Goal: Task Accomplishment & Management: Use online tool/utility

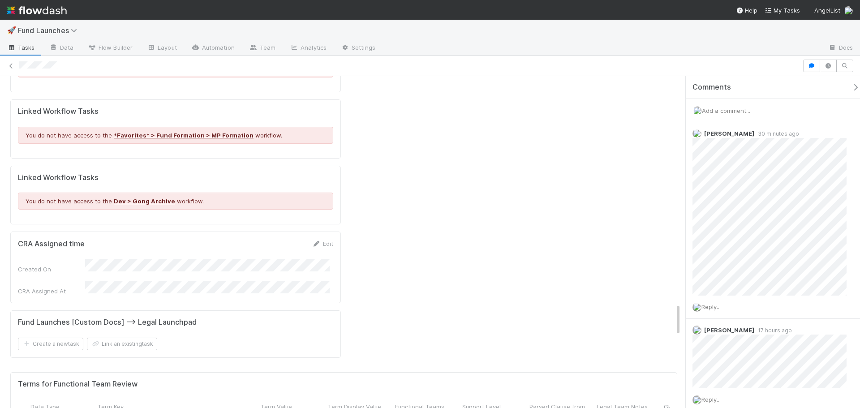
scroll to position [0, 176]
click at [484, 402] on span "Support Level" at bounding box center [480, 406] width 39 height 9
click at [494, 202] on div "Sort First → Last Sort Last → First" at bounding box center [513, 217] width 102 height 34
click at [497, 205] on div "Sort First → Last" at bounding box center [513, 210] width 102 height 13
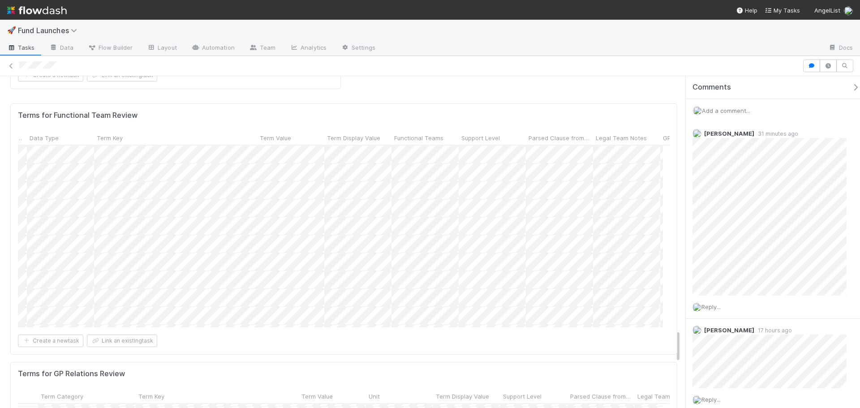
scroll to position [702, 0]
click at [527, 392] on span "Support Level" at bounding box center [522, 396] width 39 height 9
click at [531, 196] on div "Sort First → Last" at bounding box center [554, 199] width 102 height 13
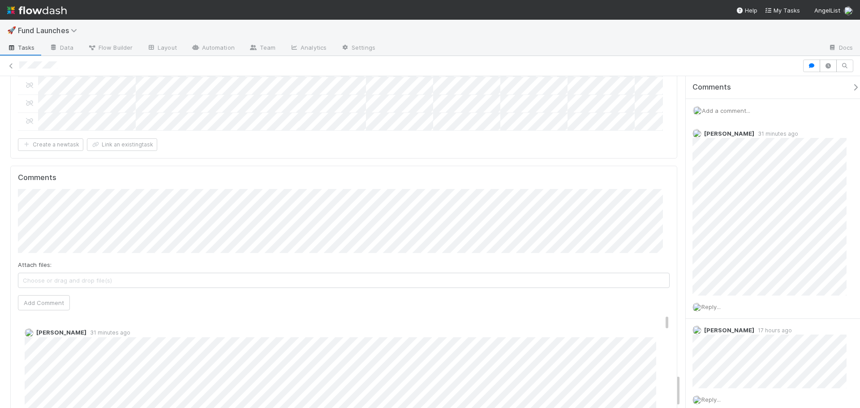
scroll to position [2649, 0]
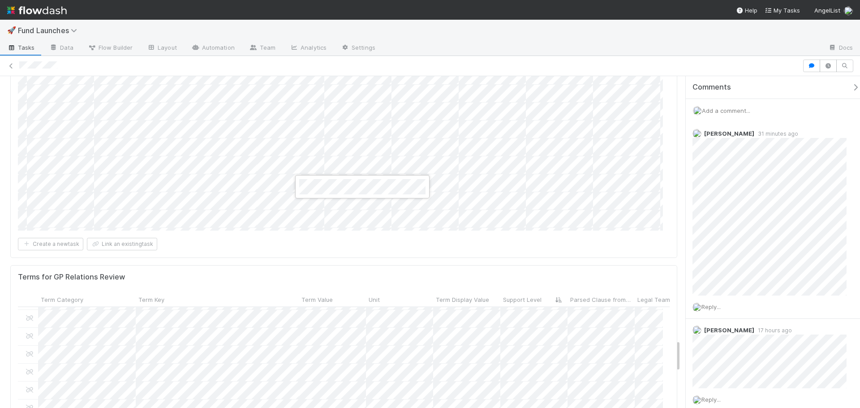
click at [440, 319] on div at bounding box center [430, 204] width 860 height 408
click at [427, 302] on div "Terms for GP Relations Review Term Category Term Key Term Value Unit Term Displ…" at bounding box center [343, 391] width 667 height 252
click at [420, 299] on div "Terms for GP Relations Review Term Category Term Key Term Value Unit Term Displ…" at bounding box center [343, 391] width 667 height 252
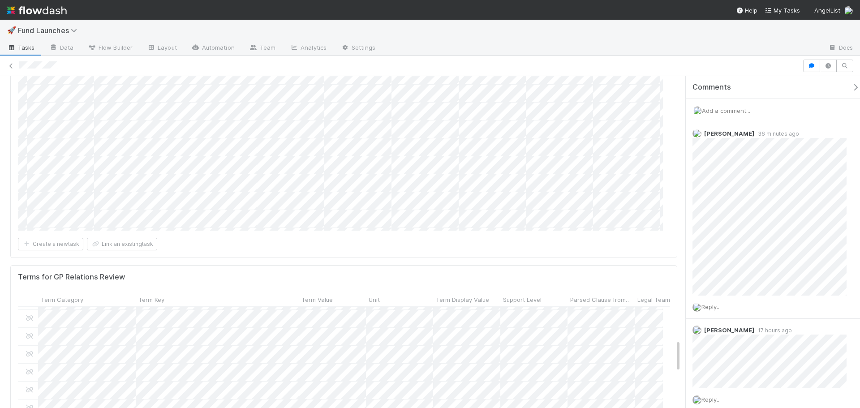
scroll to position [2891, 0]
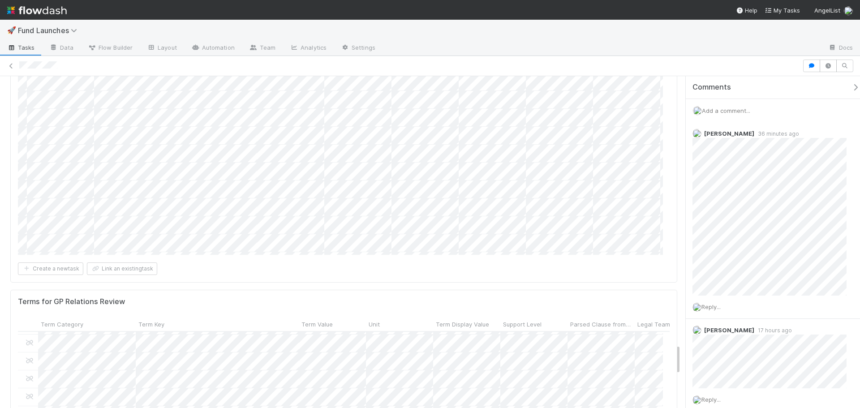
checkbox input "true"
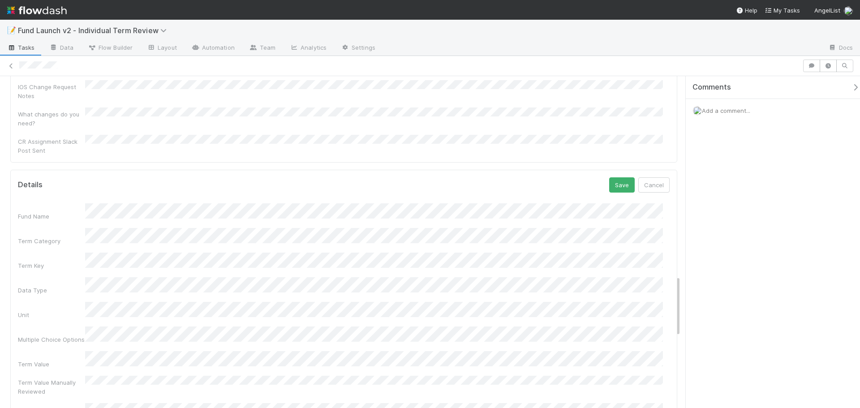
scroll to position [1078, 0]
click at [609, 174] on button "Save" at bounding box center [622, 181] width 26 height 15
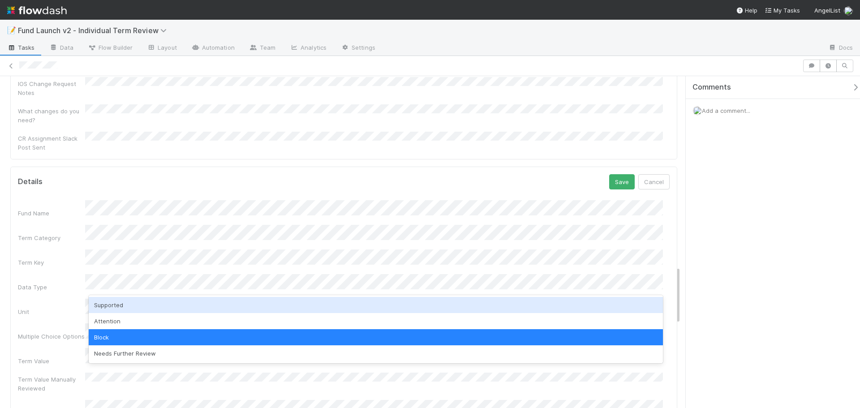
click at [141, 301] on div "Supported" at bounding box center [376, 305] width 574 height 16
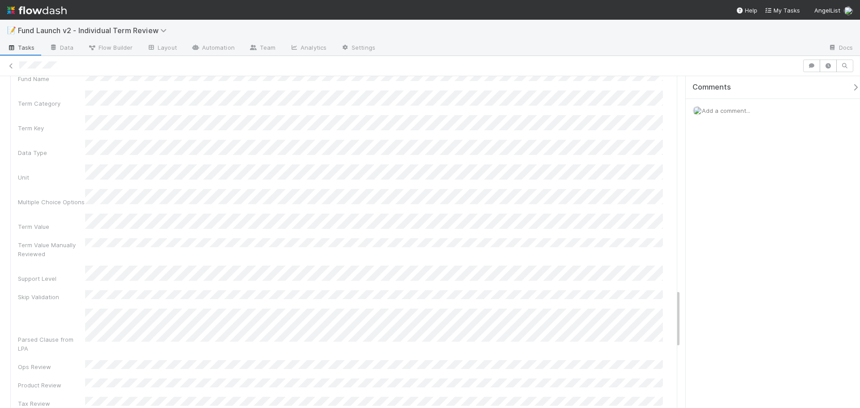
scroll to position [943, 0]
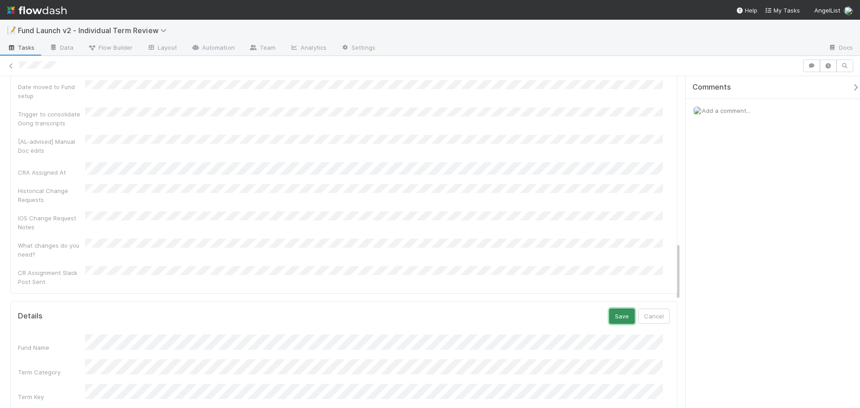
click at [614, 308] on button "Save" at bounding box center [622, 315] width 26 height 15
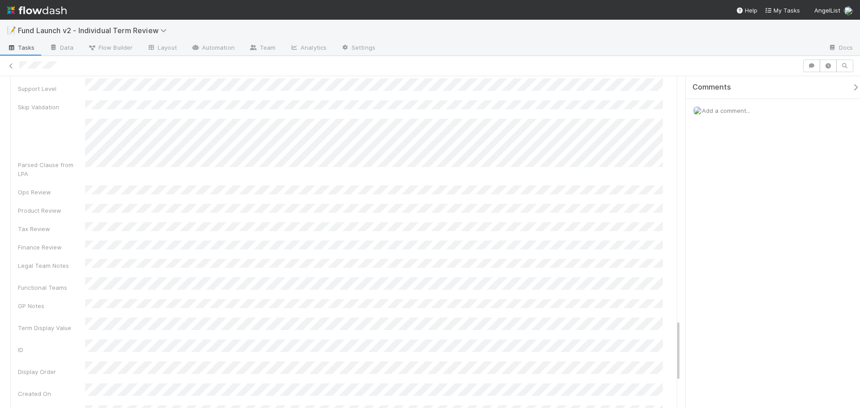
scroll to position [1436, 0]
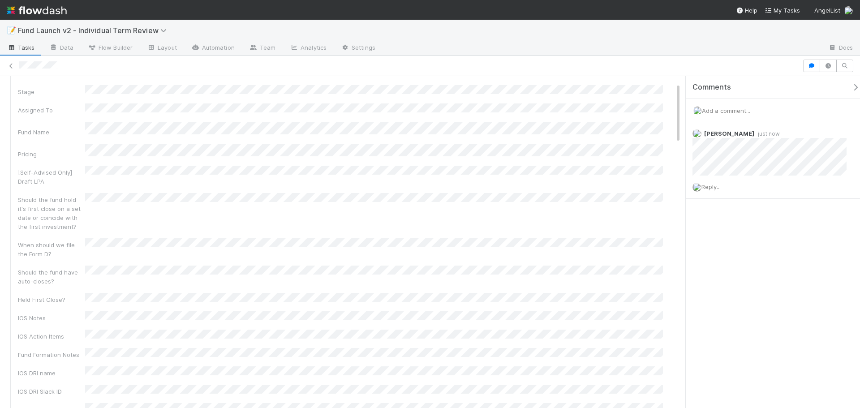
scroll to position [0, 0]
click at [68, 115] on icon at bounding box center [65, 118] width 9 height 6
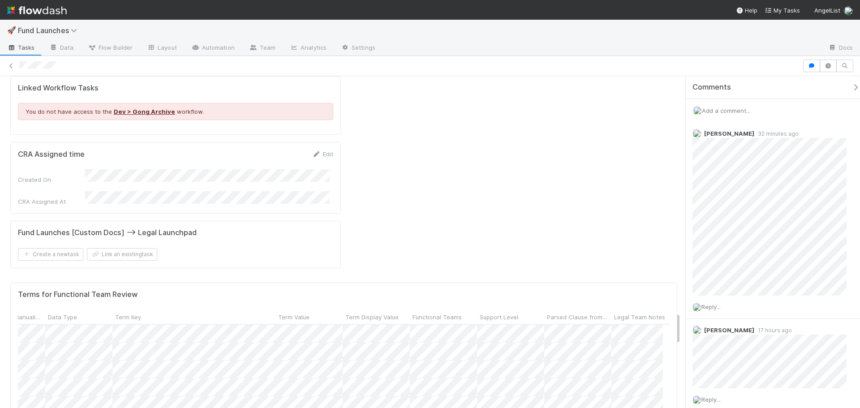
scroll to position [0, 159]
click at [491, 312] on span "Support Level" at bounding box center [497, 316] width 39 height 9
click at [502, 115] on div "Sort First → Last" at bounding box center [530, 120] width 102 height 13
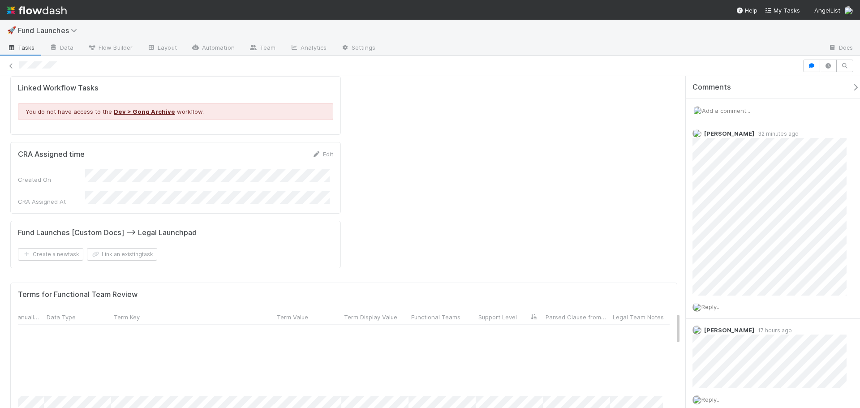
scroll to position [702, 159]
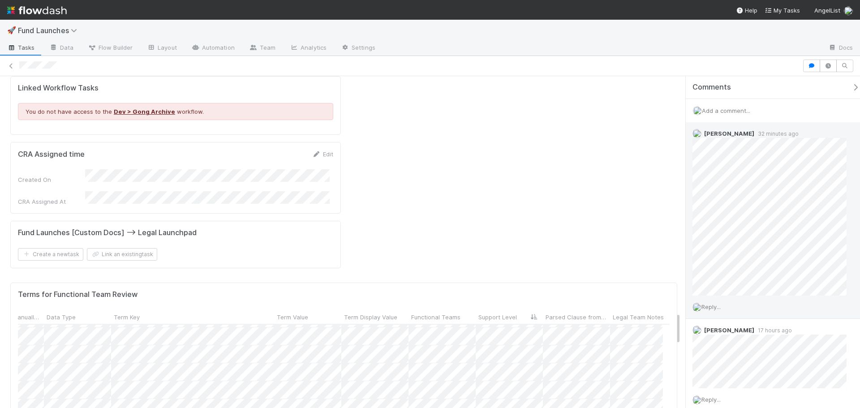
click at [718, 305] on span "Reply..." at bounding box center [710, 306] width 19 height 7
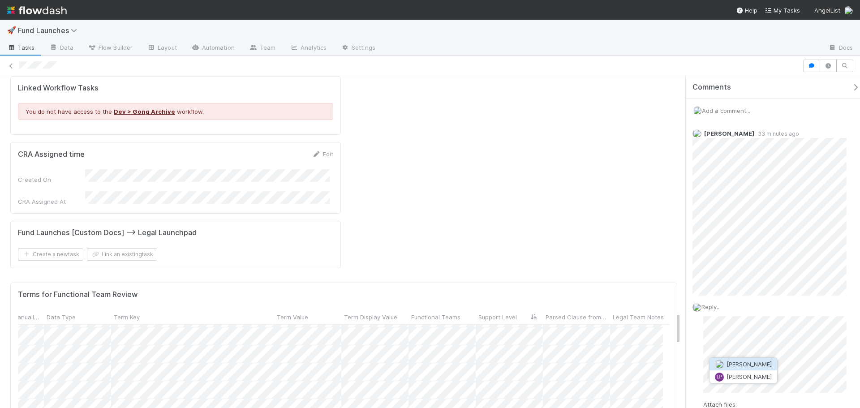
click at [747, 365] on span "[PERSON_NAME]" at bounding box center [748, 363] width 45 height 7
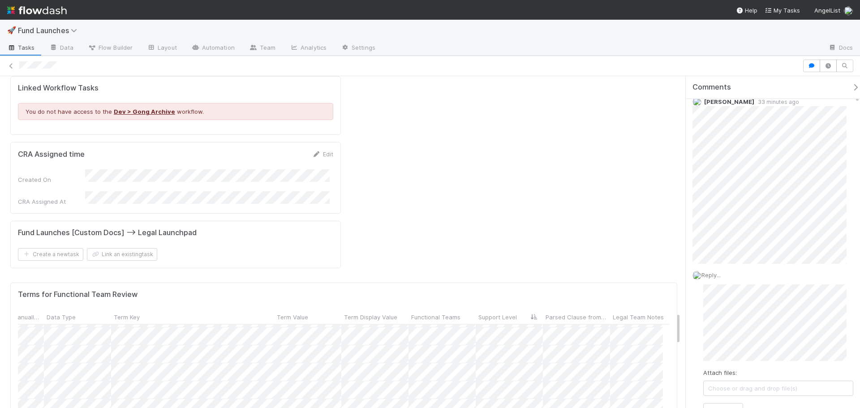
scroll to position [45, 0]
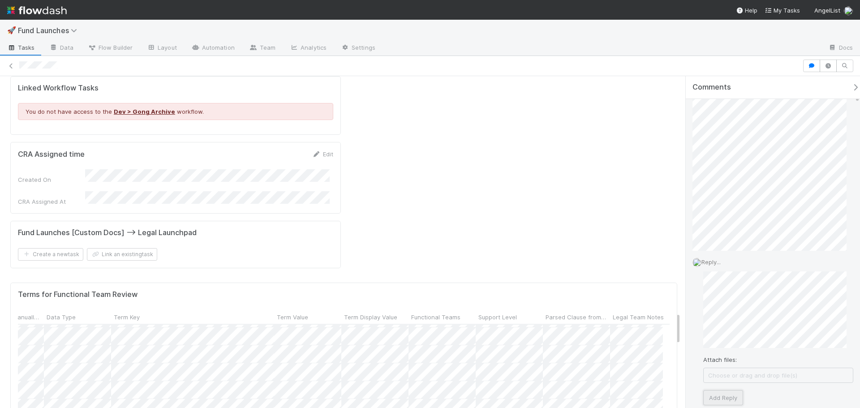
click at [732, 396] on button "Add Reply" at bounding box center [723, 397] width 40 height 15
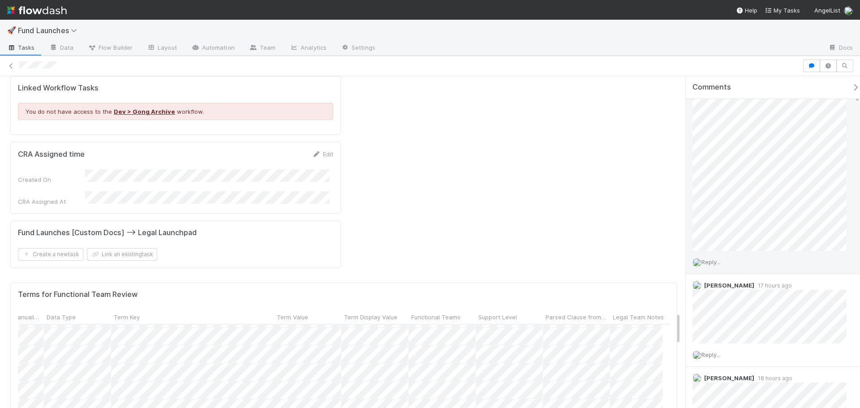
scroll to position [0, 0]
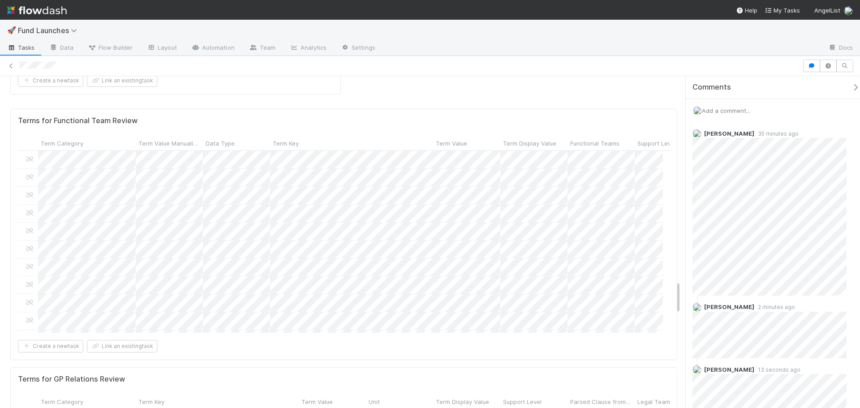
scroll to position [2552, 0]
click at [537, 392] on span "Support Level" at bounding box center [522, 396] width 39 height 9
click at [543, 199] on div "Sort First → Last" at bounding box center [554, 199] width 102 height 13
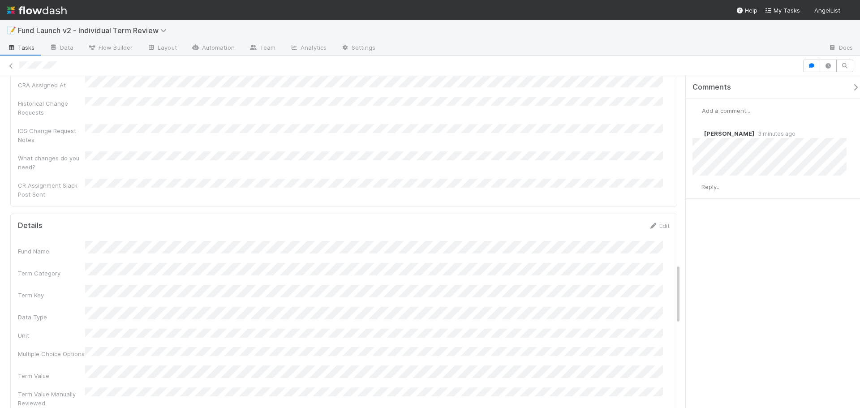
scroll to position [1030, 0]
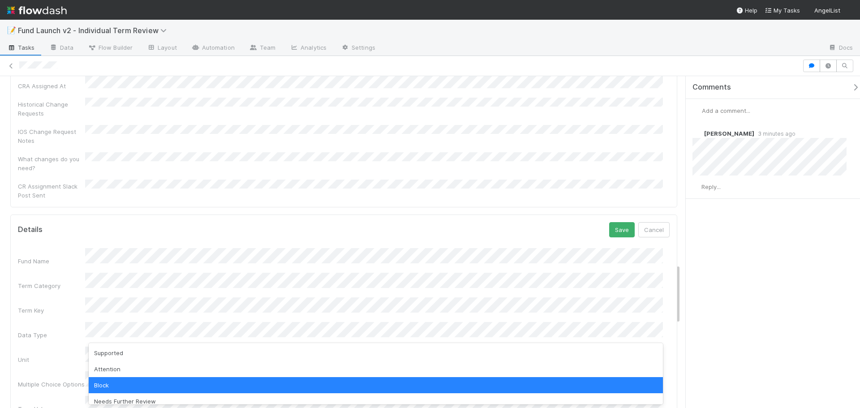
click at [146, 349] on div "Supported" at bounding box center [376, 353] width 574 height 16
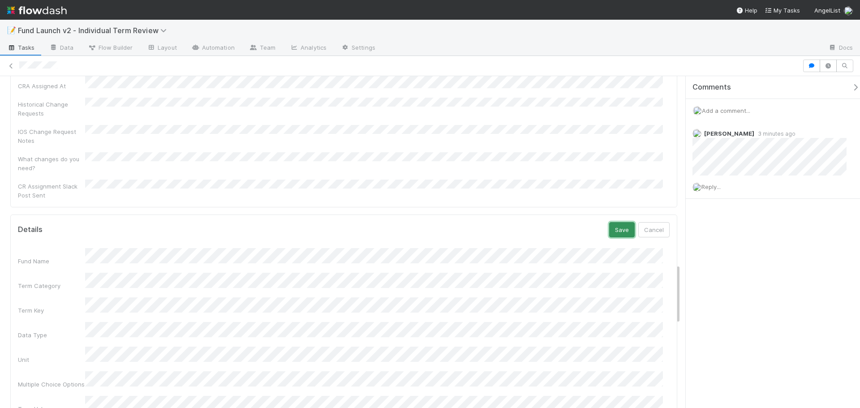
click at [625, 222] on button "Save" at bounding box center [622, 229] width 26 height 15
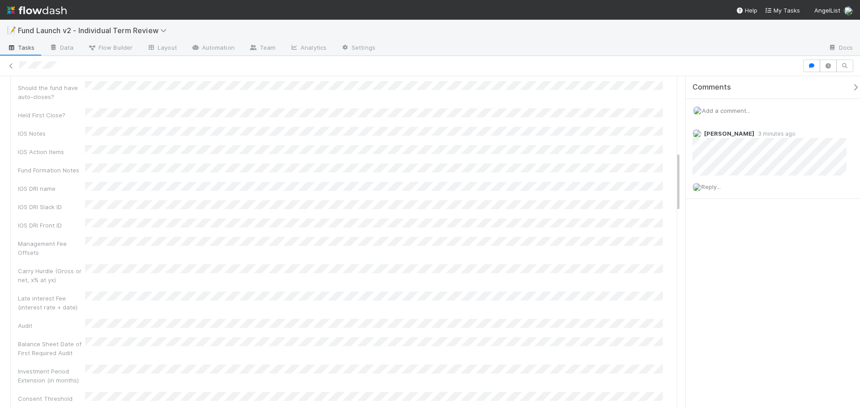
scroll to position [0, 0]
click at [62, 120] on icon at bounding box center [65, 118] width 9 height 6
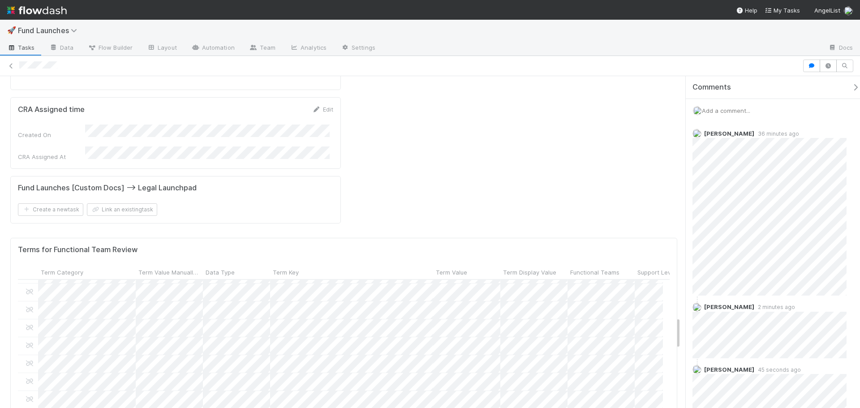
scroll to position [134, 0]
click at [529, 336] on div "Sort First → Last" at bounding box center [554, 334] width 102 height 13
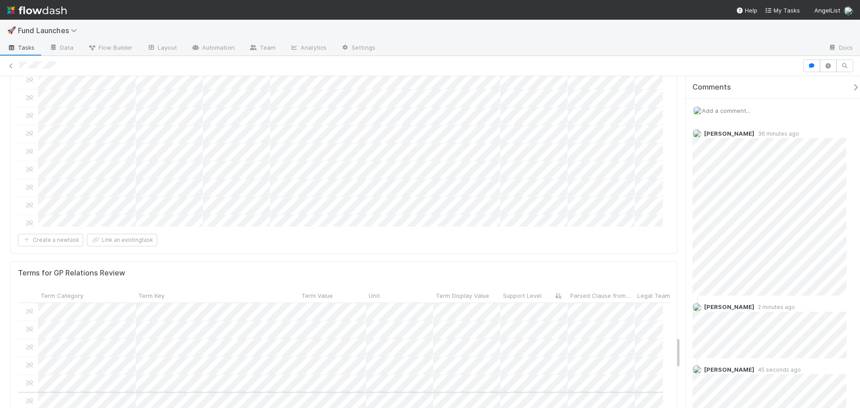
scroll to position [2597, 0]
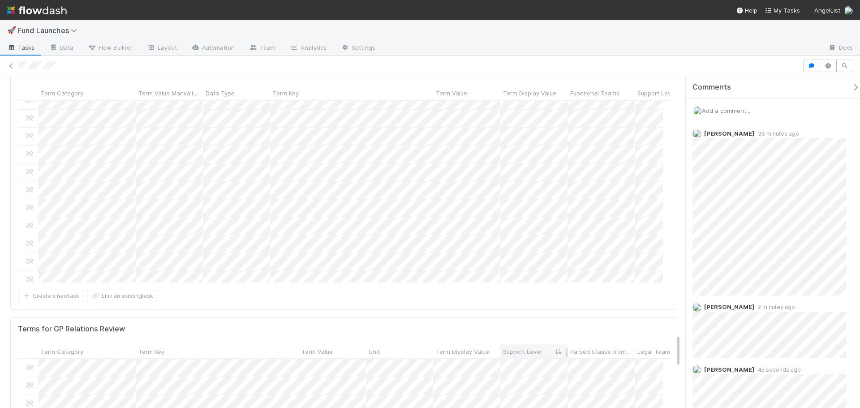
click at [511, 347] on span "Support Level" at bounding box center [522, 351] width 39 height 9
click at [524, 152] on div "Sort First → Last" at bounding box center [554, 155] width 102 height 13
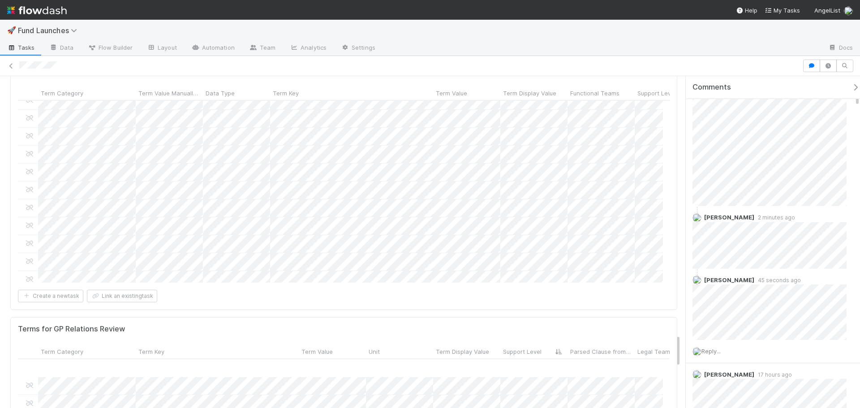
scroll to position [702, 0]
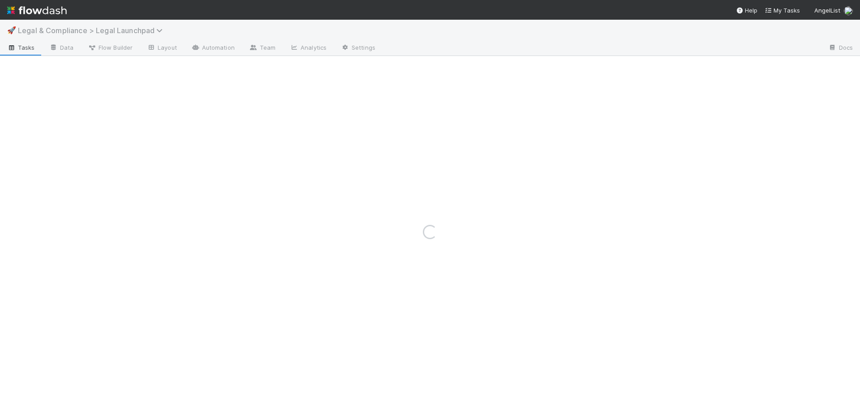
click at [98, 32] on span "Legal & Compliance > Legal Launchpad" at bounding box center [92, 30] width 149 height 9
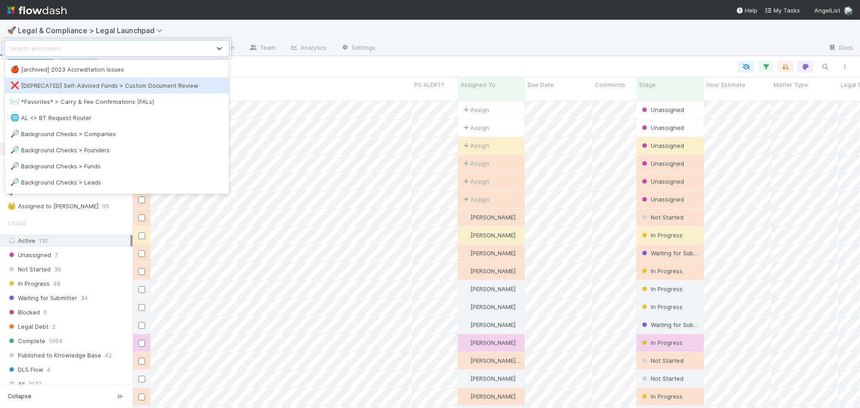
scroll to position [308, 720]
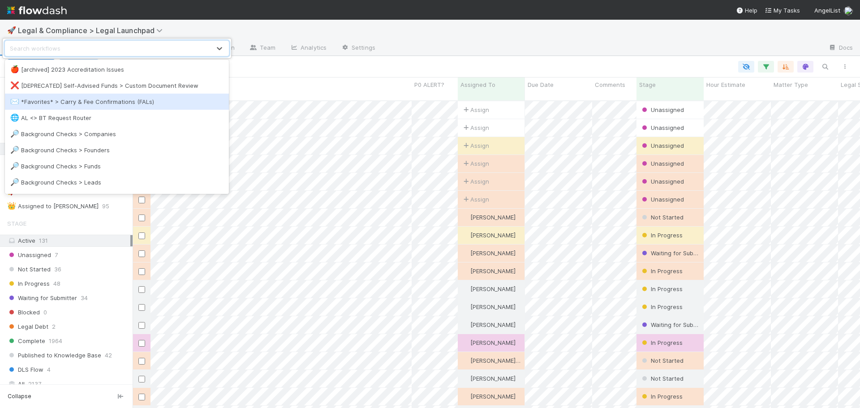
click at [156, 102] on div "✉️ *Favorites* > Carry & Fee Confirmations (FALs)" at bounding box center [116, 101] width 213 height 9
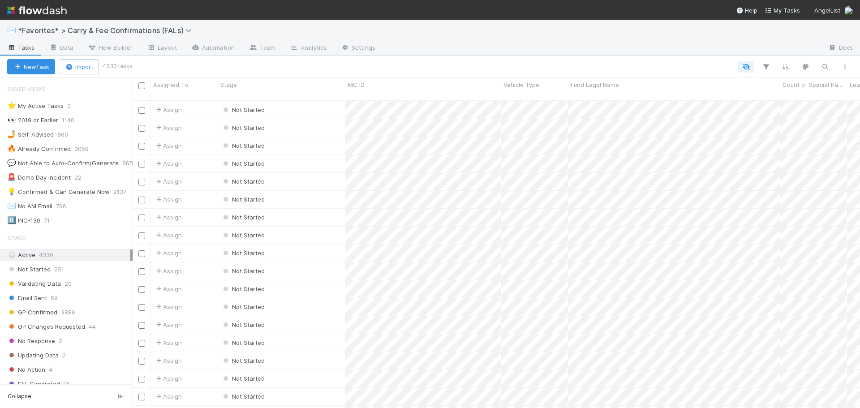
scroll to position [308, 720]
click at [66, 220] on div "0️⃣ INC-130 71" at bounding box center [69, 220] width 125 height 11
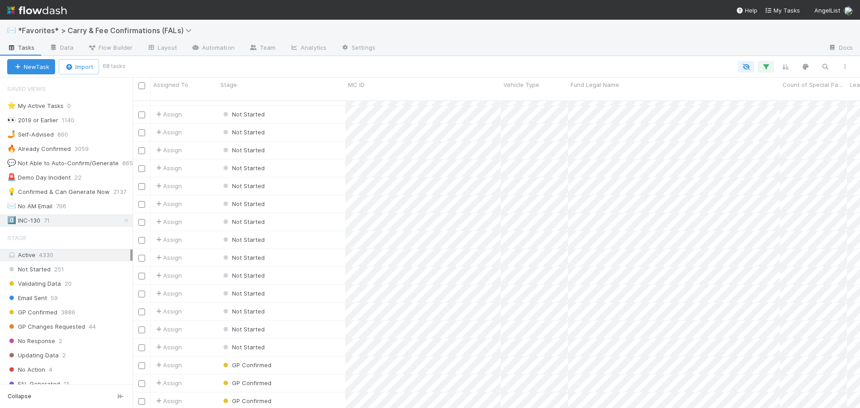
scroll to position [910, 0]
click at [505, 52] on div at bounding box center [601, 48] width 438 height 14
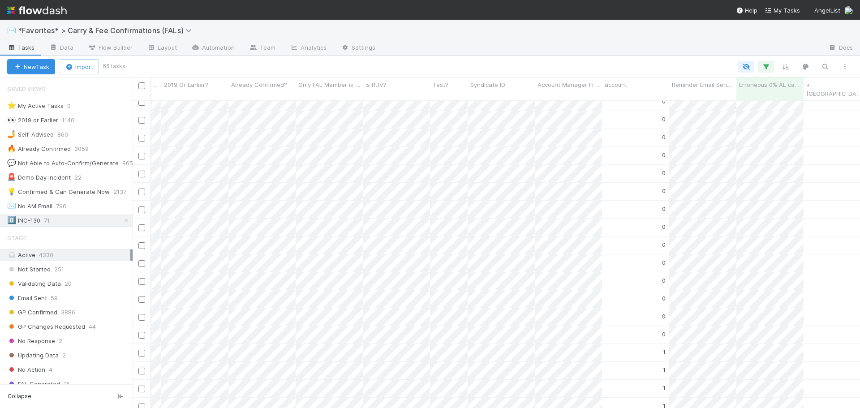
scroll to position [0, 0]
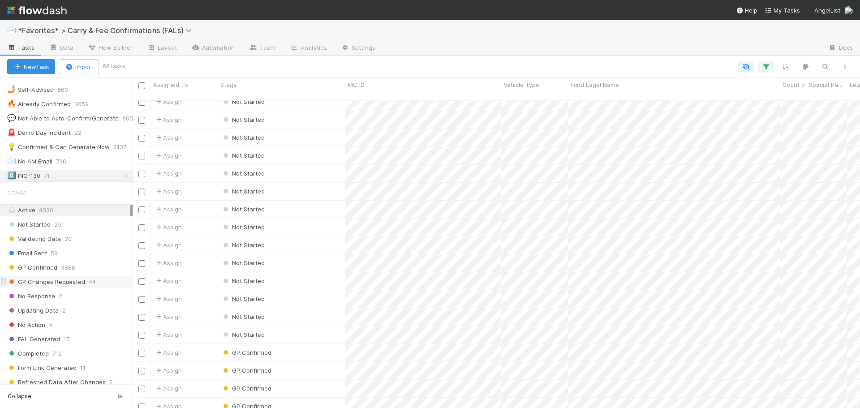
click at [84, 281] on div "GP Changes Requested 44" at bounding box center [69, 281] width 125 height 11
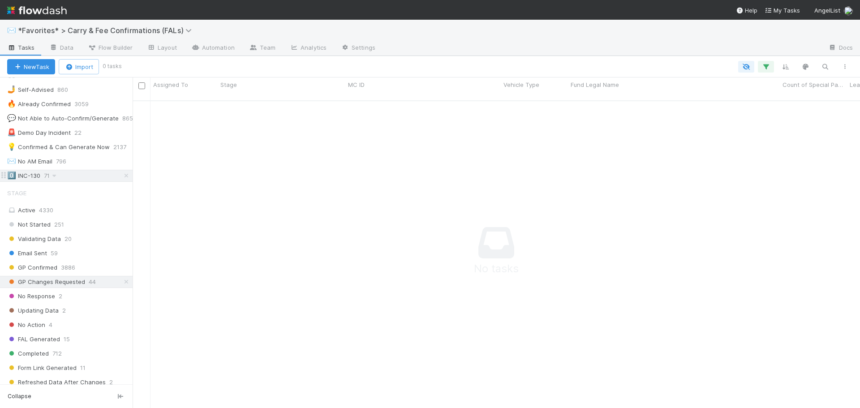
click at [67, 174] on div "0️⃣ INC-130 71" at bounding box center [69, 175] width 125 height 11
click at [260, 31] on div "✉️ *Favorites* > Carry & Fee Confirmations (FALs)" at bounding box center [430, 30] width 860 height 21
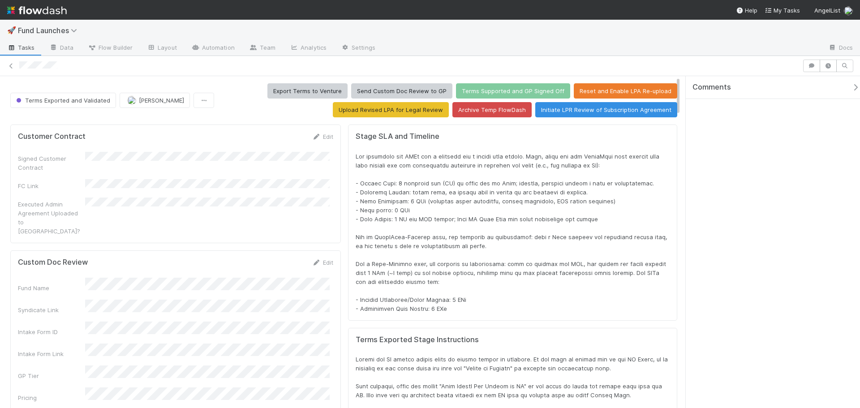
scroll to position [175, 638]
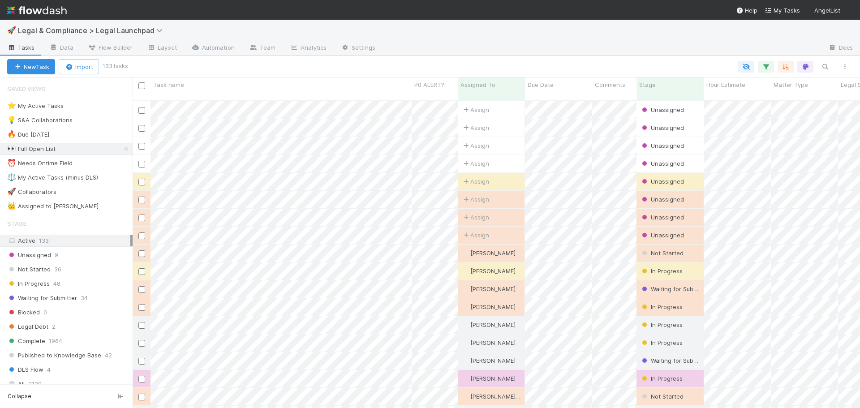
scroll to position [308, 720]
click at [73, 252] on div "Unassigned 9" at bounding box center [69, 254] width 125 height 11
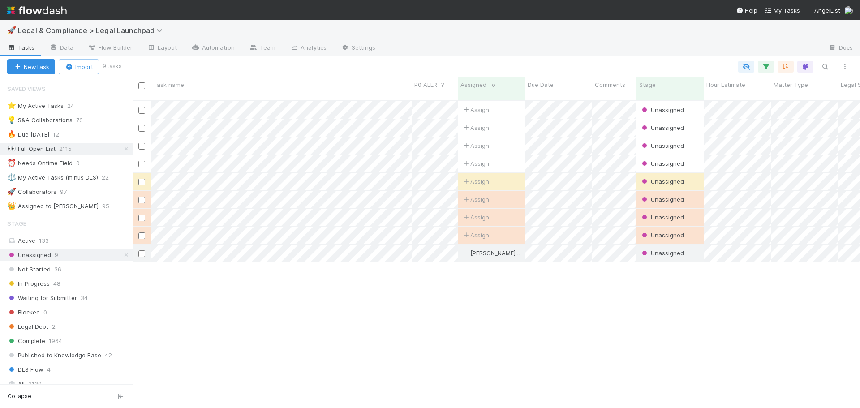
scroll to position [308, 720]
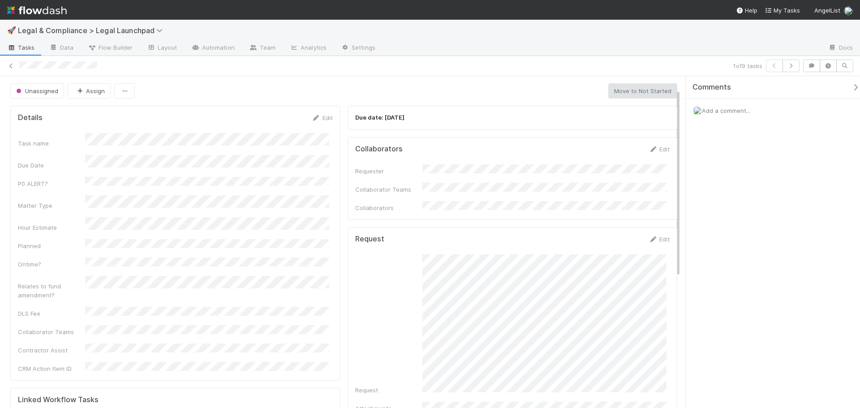
scroll to position [45, 0]
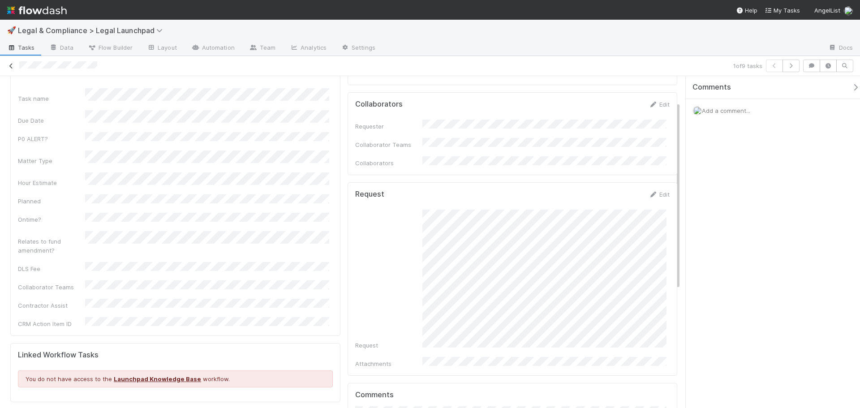
click at [9, 65] on icon at bounding box center [11, 66] width 9 height 6
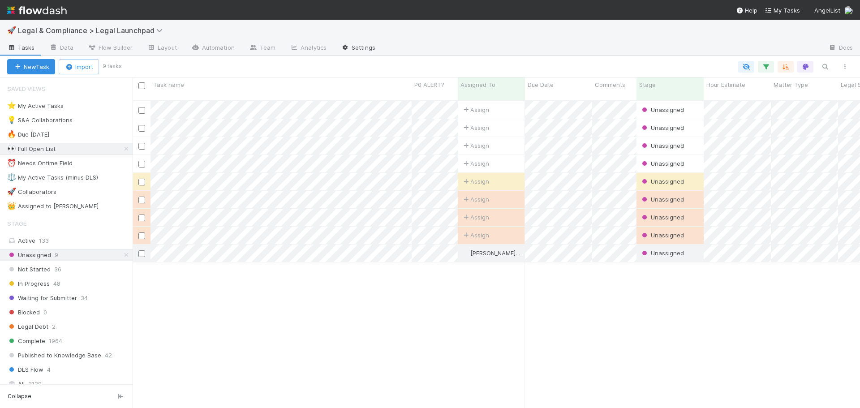
scroll to position [308, 720]
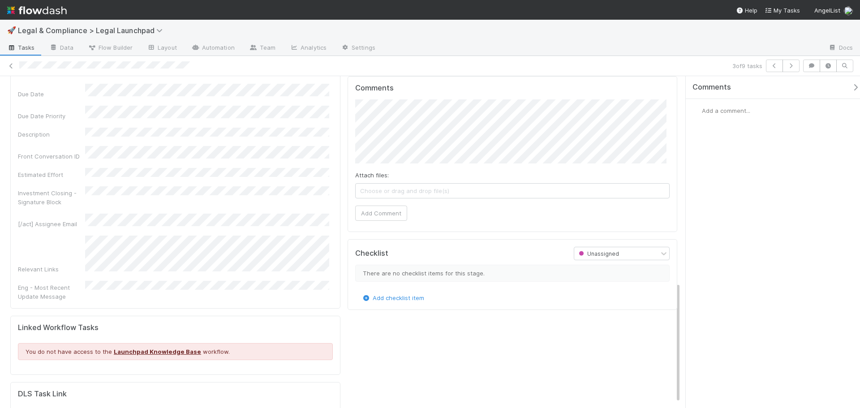
scroll to position [578, 0]
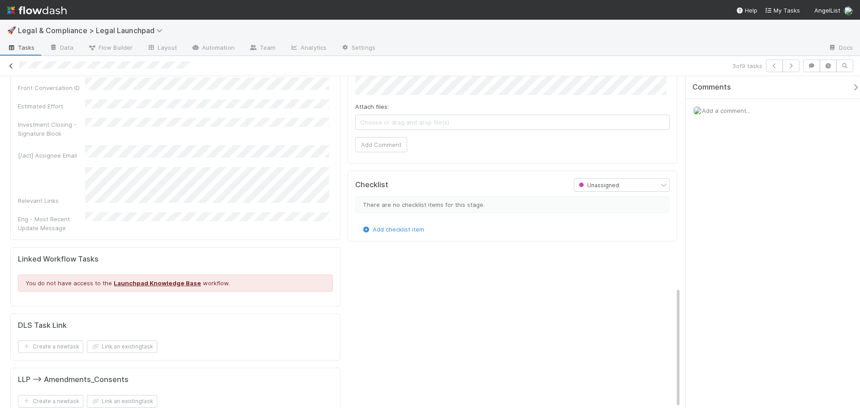
click at [9, 61] on link at bounding box center [11, 65] width 9 height 9
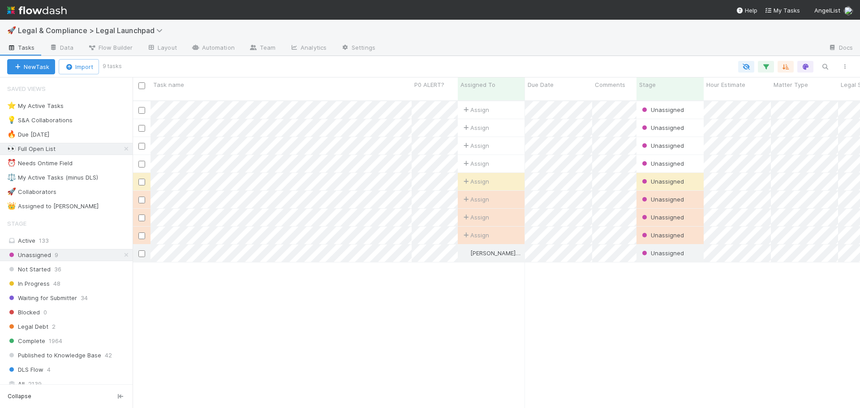
scroll to position [308, 720]
click at [88, 175] on div "⚖️ My Active Tasks (minus DLS)" at bounding box center [52, 177] width 91 height 11
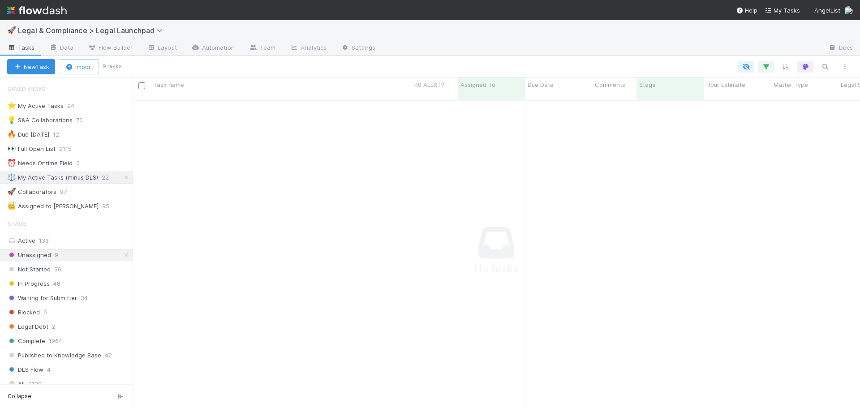
scroll to position [301, 720]
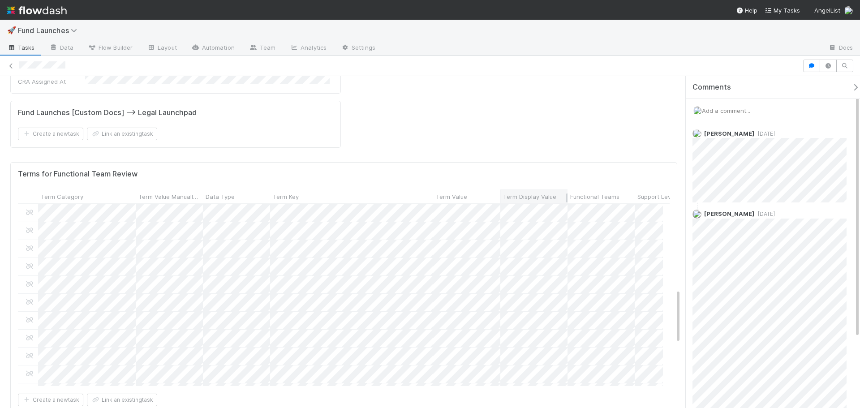
scroll to position [1209, 0]
